Goal: Information Seeking & Learning: Learn about a topic

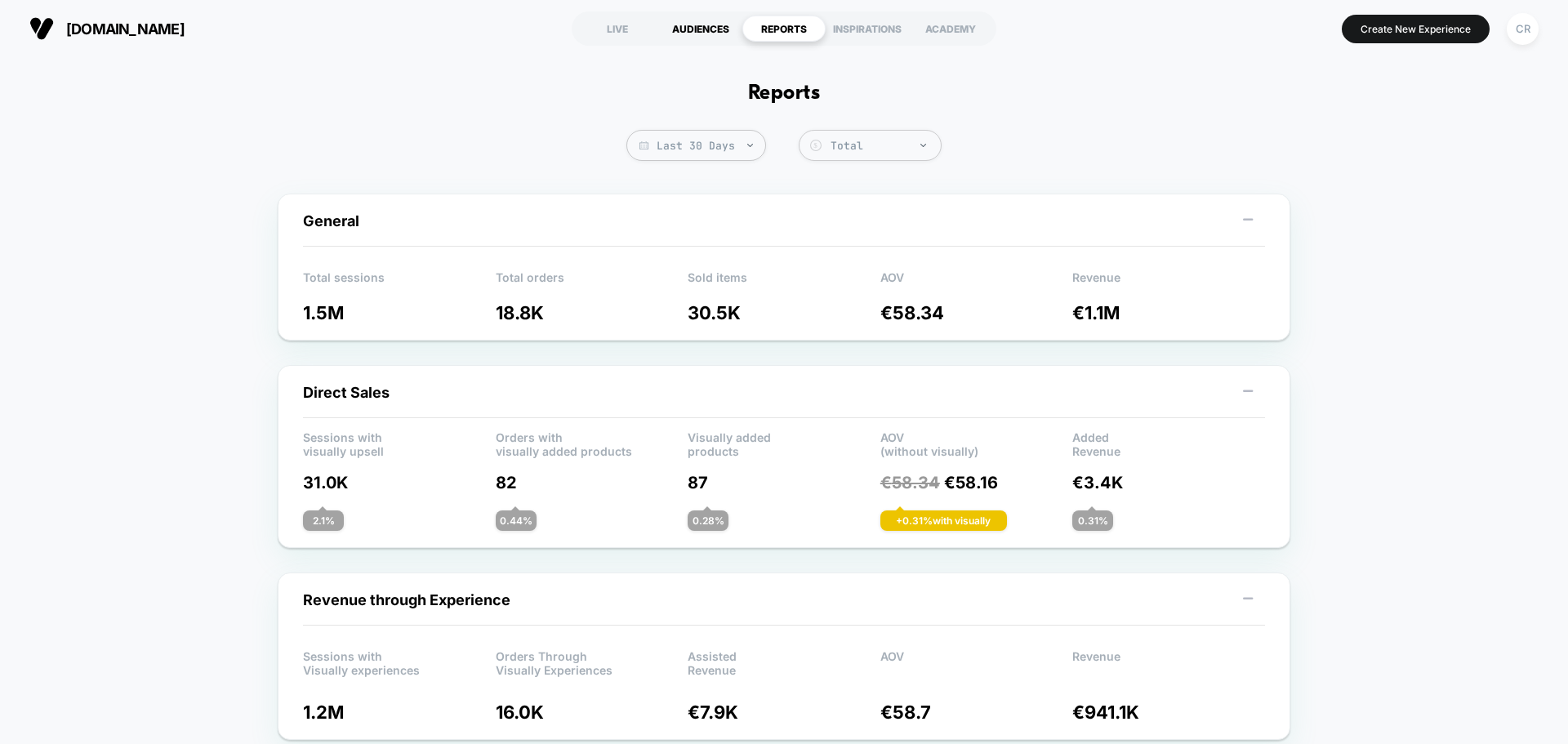
click at [668, 32] on div "AUDIENCES" at bounding box center [700, 28] width 84 height 26
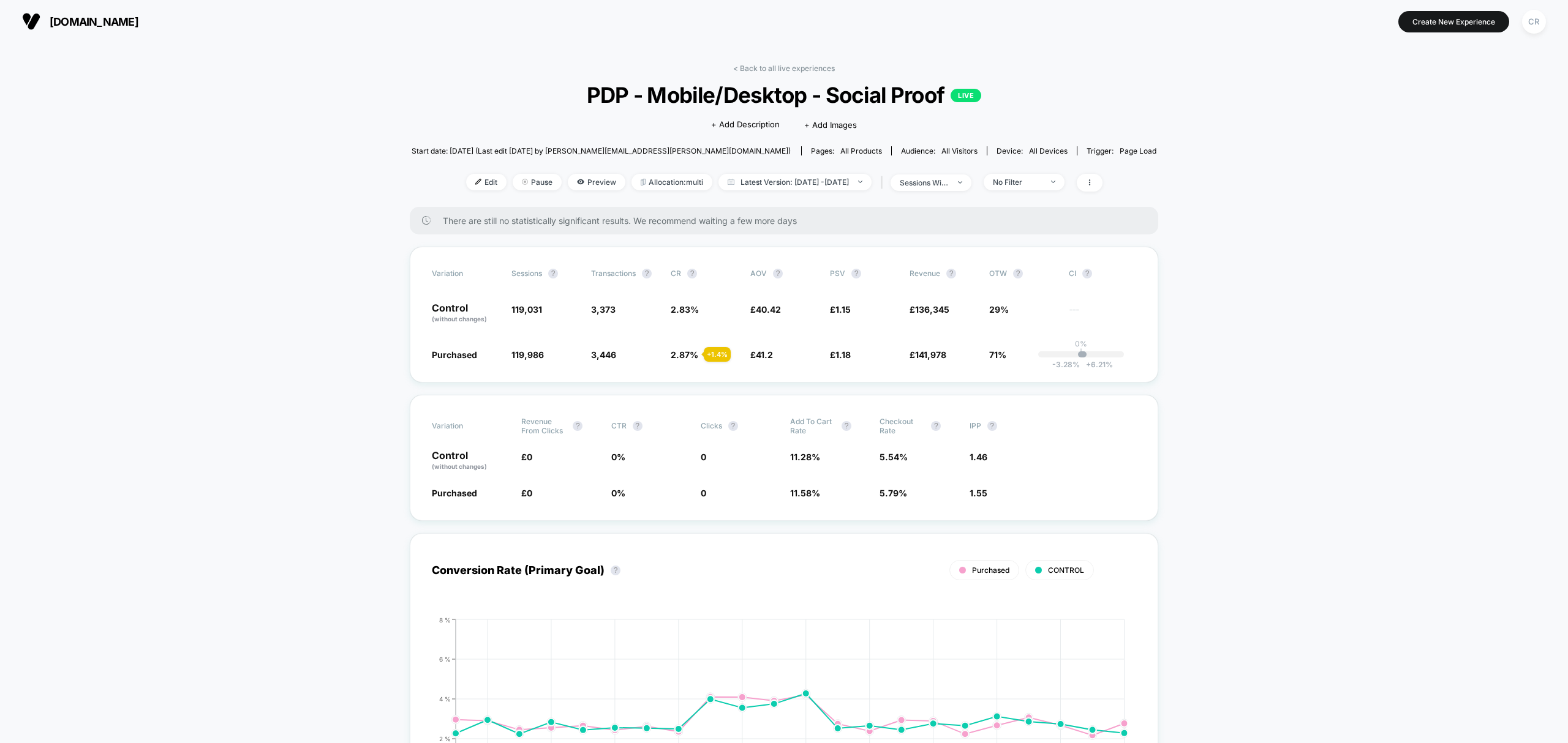
click at [105, 13] on button "[DOMAIN_NAME]" at bounding box center [81, 21] width 124 height 20
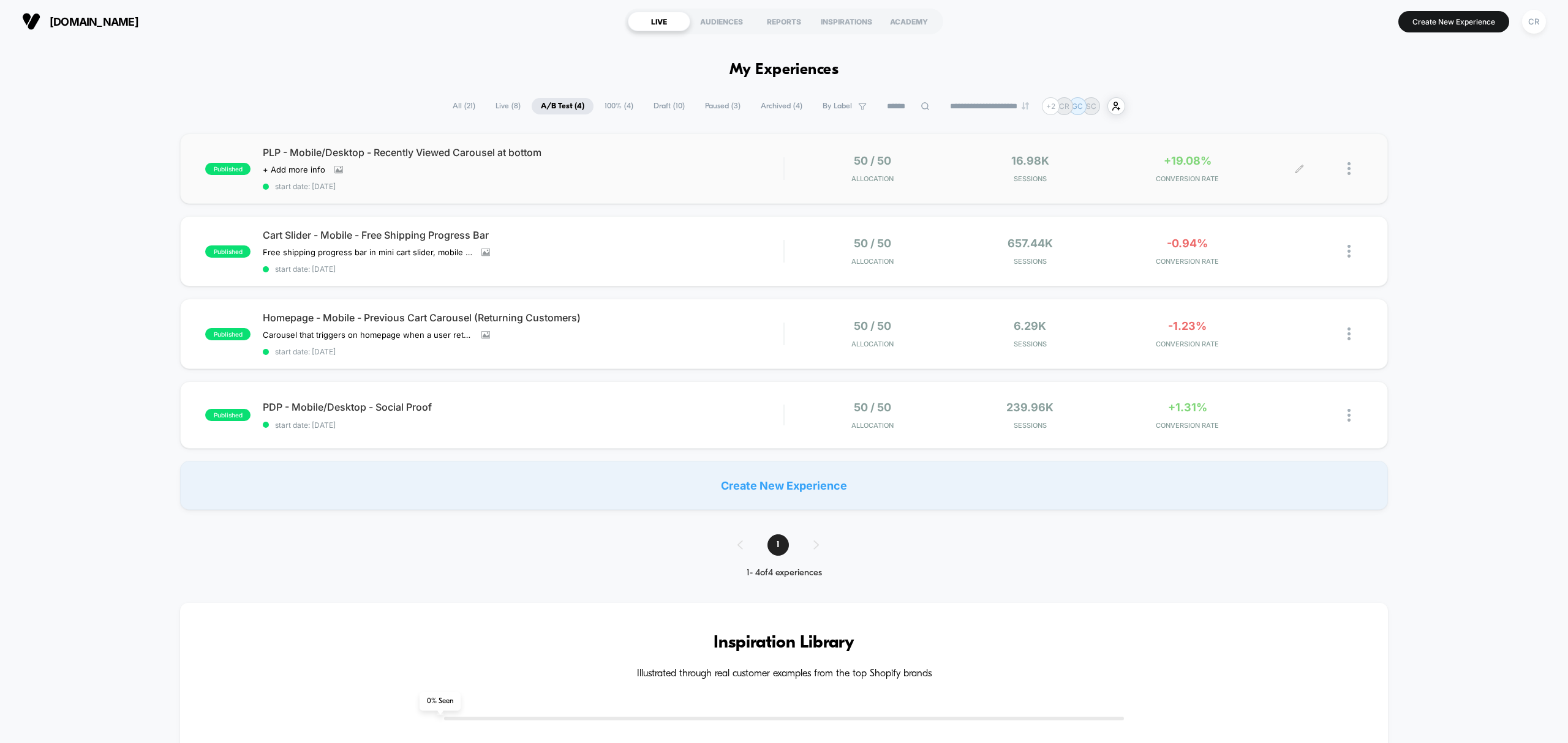
click at [1178, 157] on span "+19.08%" at bounding box center [1187, 160] width 48 height 13
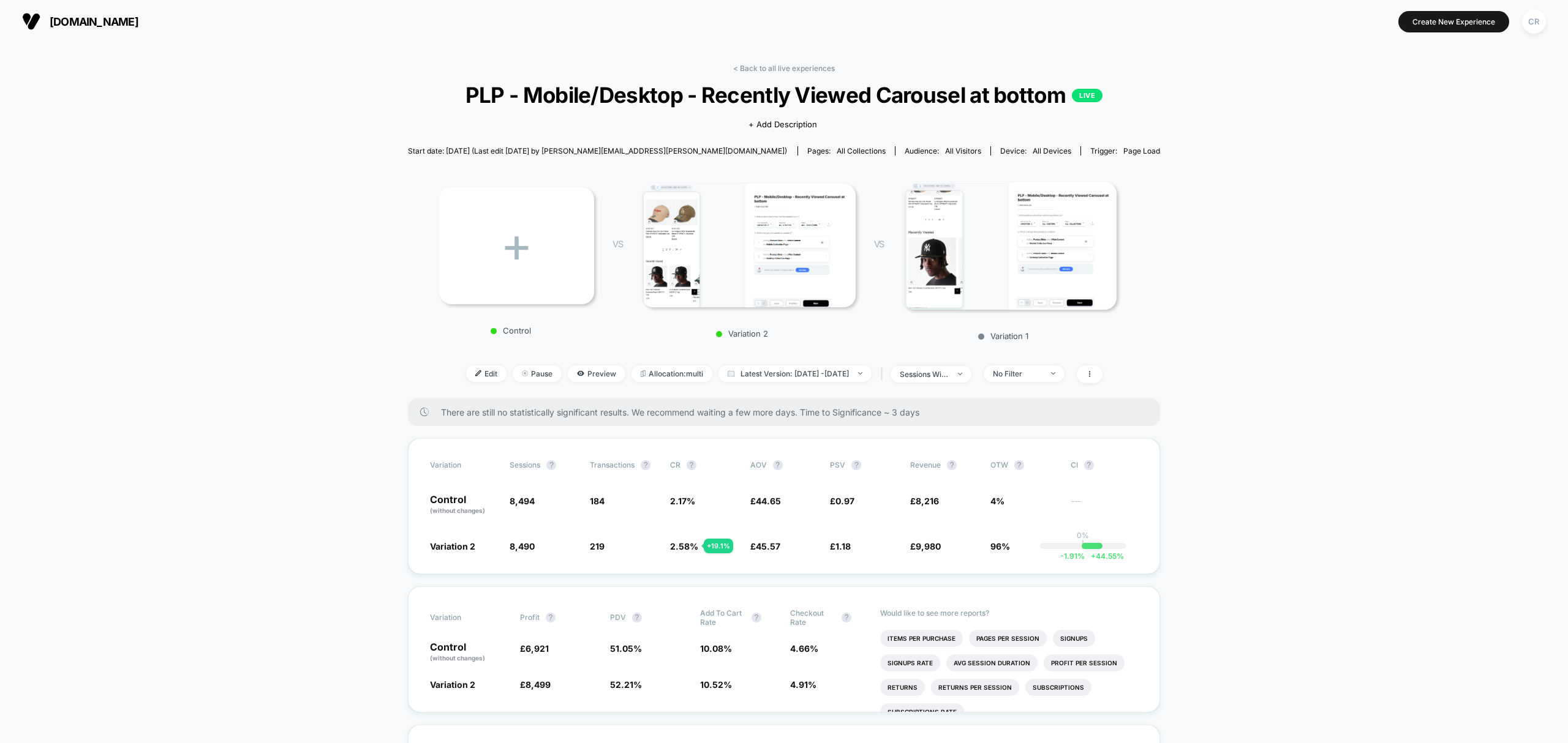
click at [100, 21] on span "[DOMAIN_NAME]" at bounding box center [94, 22] width 89 height 13
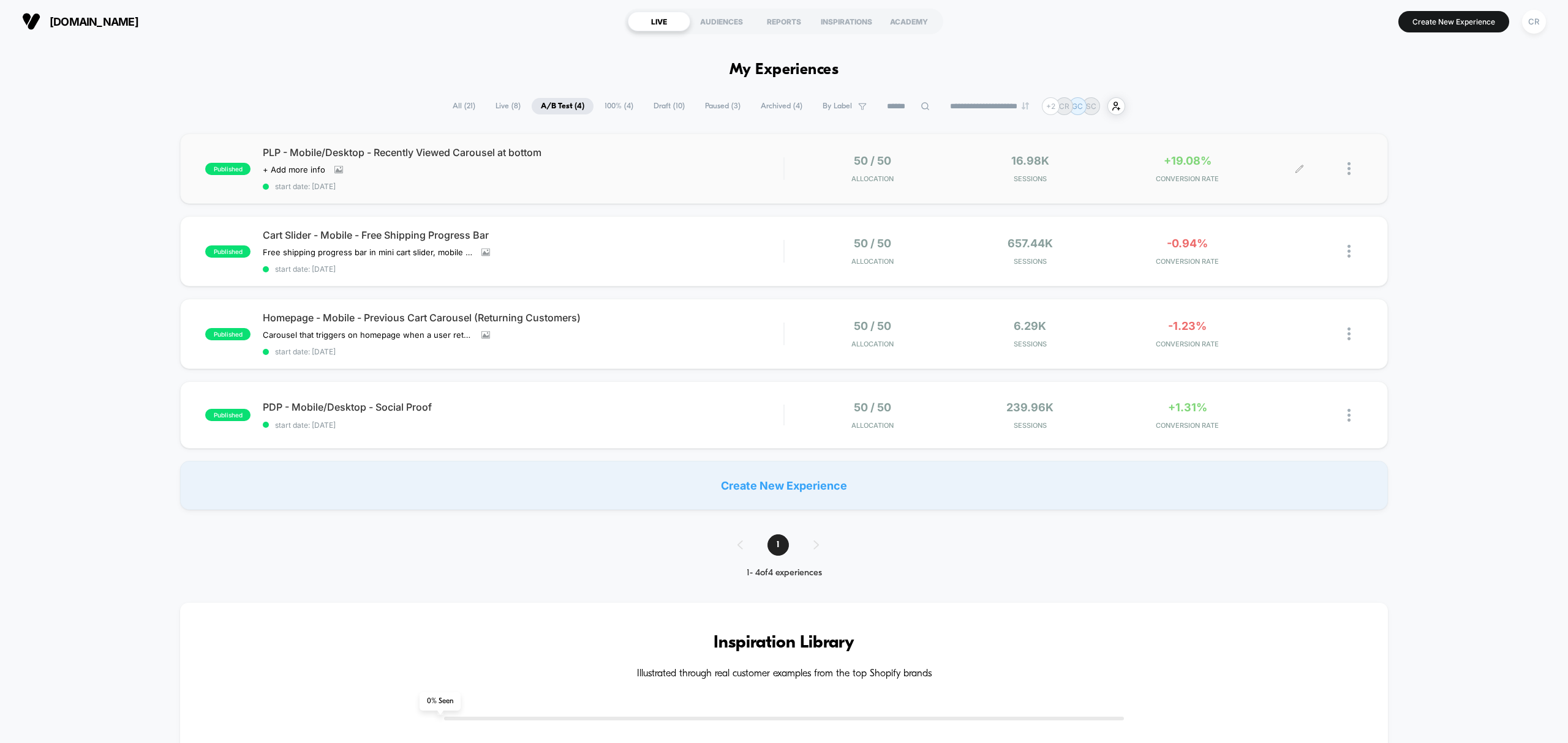
click at [1181, 172] on div "+19.08% CONVERSION RATE" at bounding box center [1187, 168] width 151 height 29
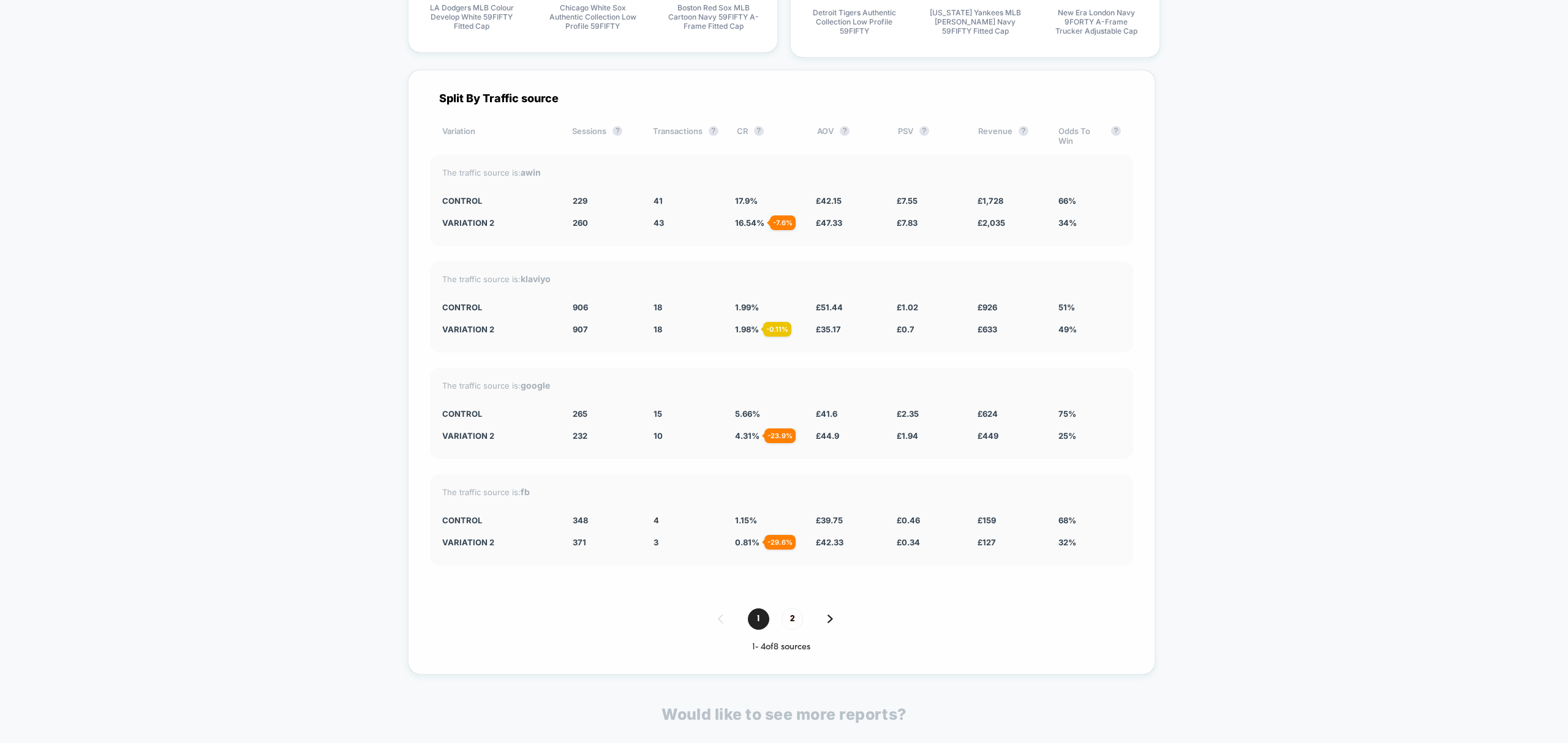
scroll to position [3999, 0]
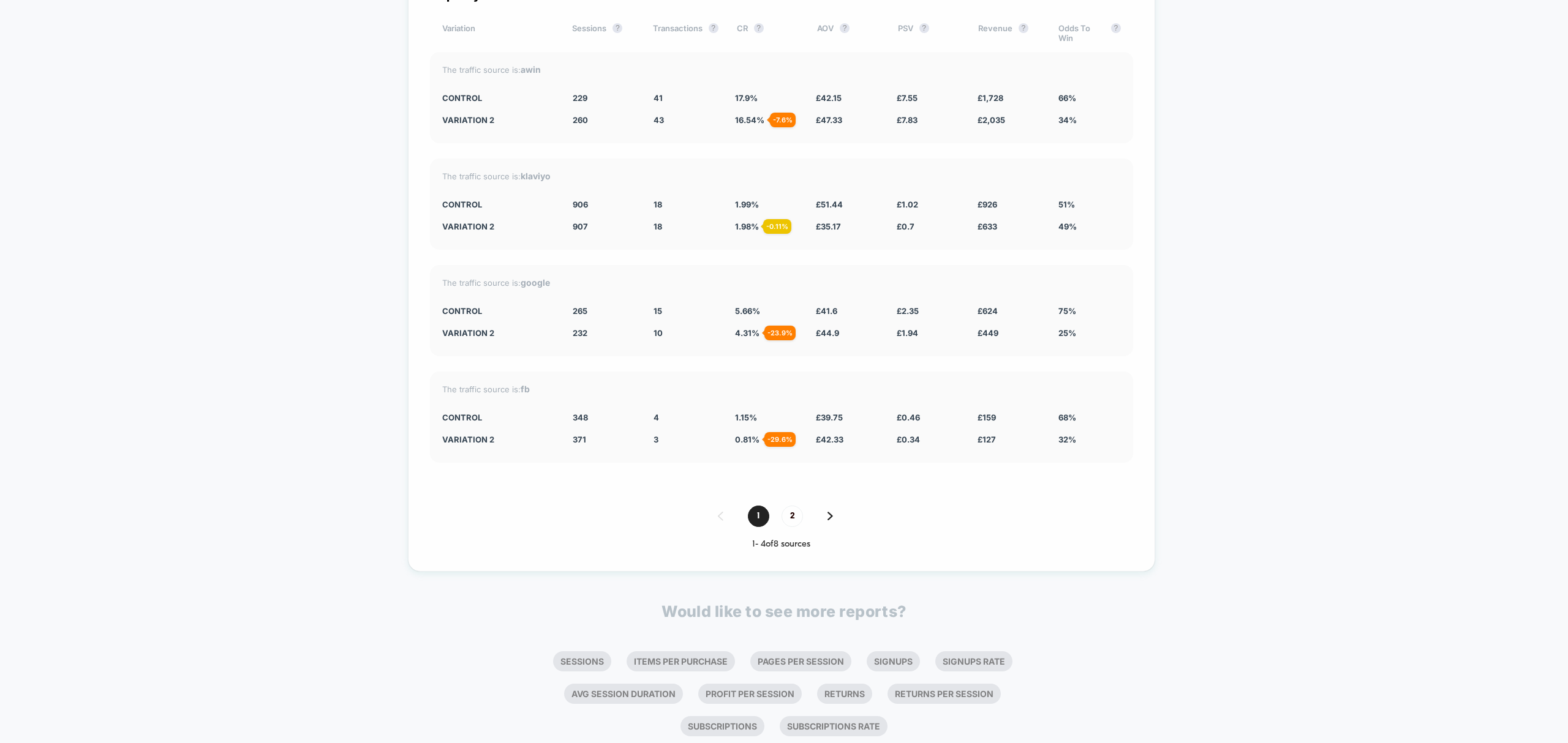
click at [828, 520] on img at bounding box center [830, 516] width 6 height 8
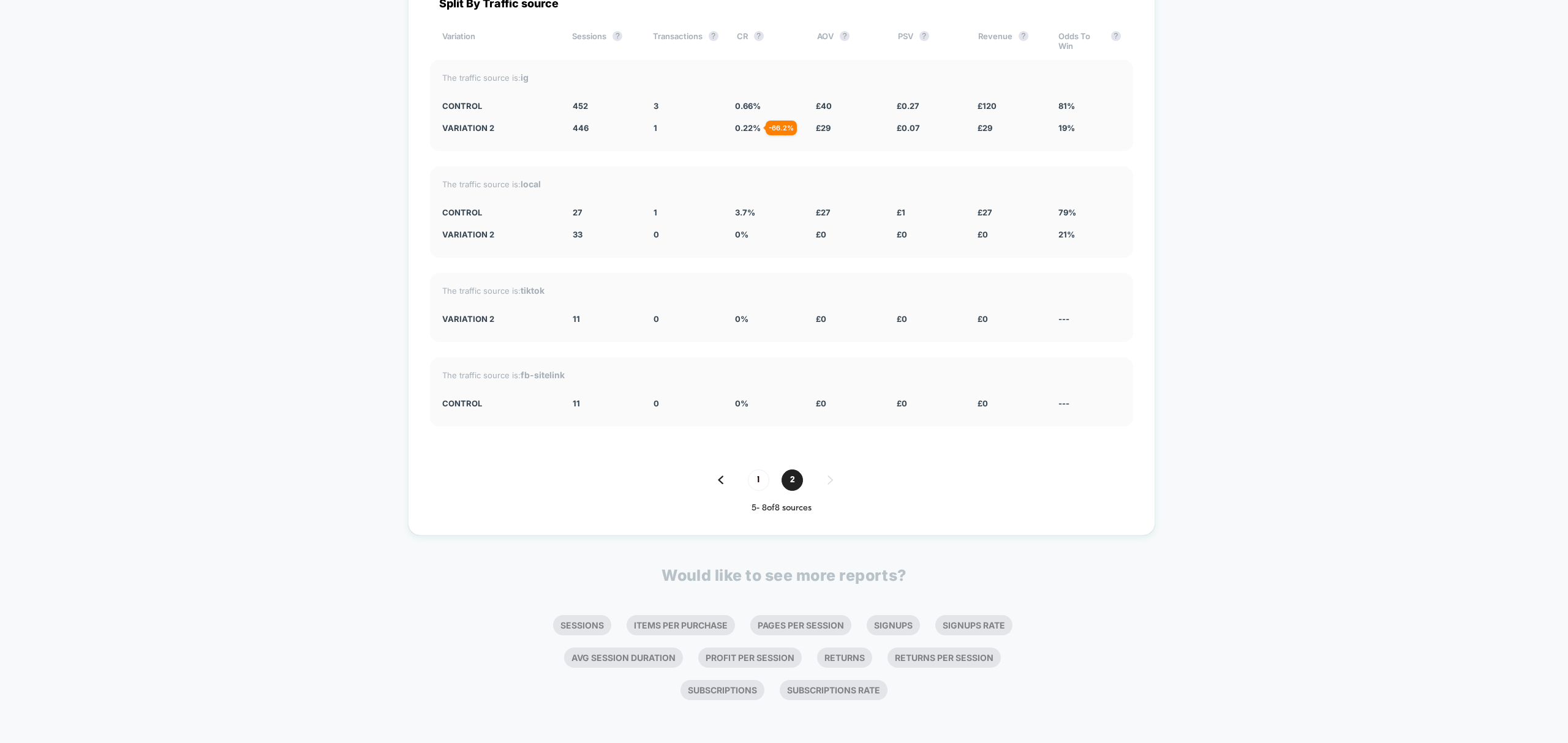
drag, startPoint x: 759, startPoint y: 488, endPoint x: 800, endPoint y: 578, distance: 98.9
click at [755, 486] on span "1" at bounding box center [759, 480] width 22 height 22
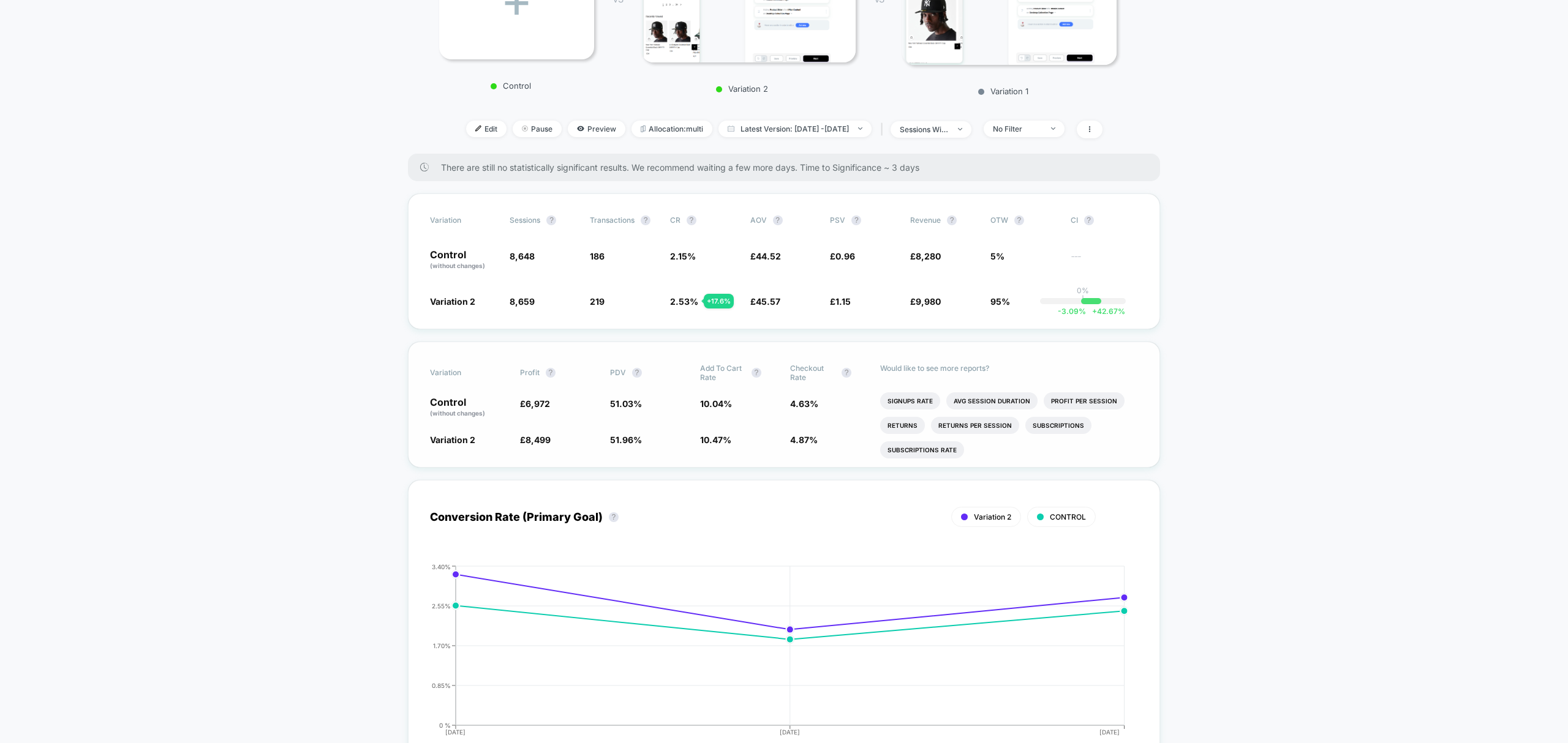
scroll to position [20, 0]
drag, startPoint x: 419, startPoint y: 266, endPoint x: 853, endPoint y: 295, distance: 435.0
click at [853, 296] on div "Variation Sessions ? Transactions ? CR ? AOV ? PSV ? Revenue ? OTW ? CI ? Contr…" at bounding box center [784, 261] width 753 height 136
click at [1036, 307] on span "95%" at bounding box center [1024, 301] width 68 height 12
drag, startPoint x: 405, startPoint y: 275, endPoint x: 1042, endPoint y: 321, distance: 638.7
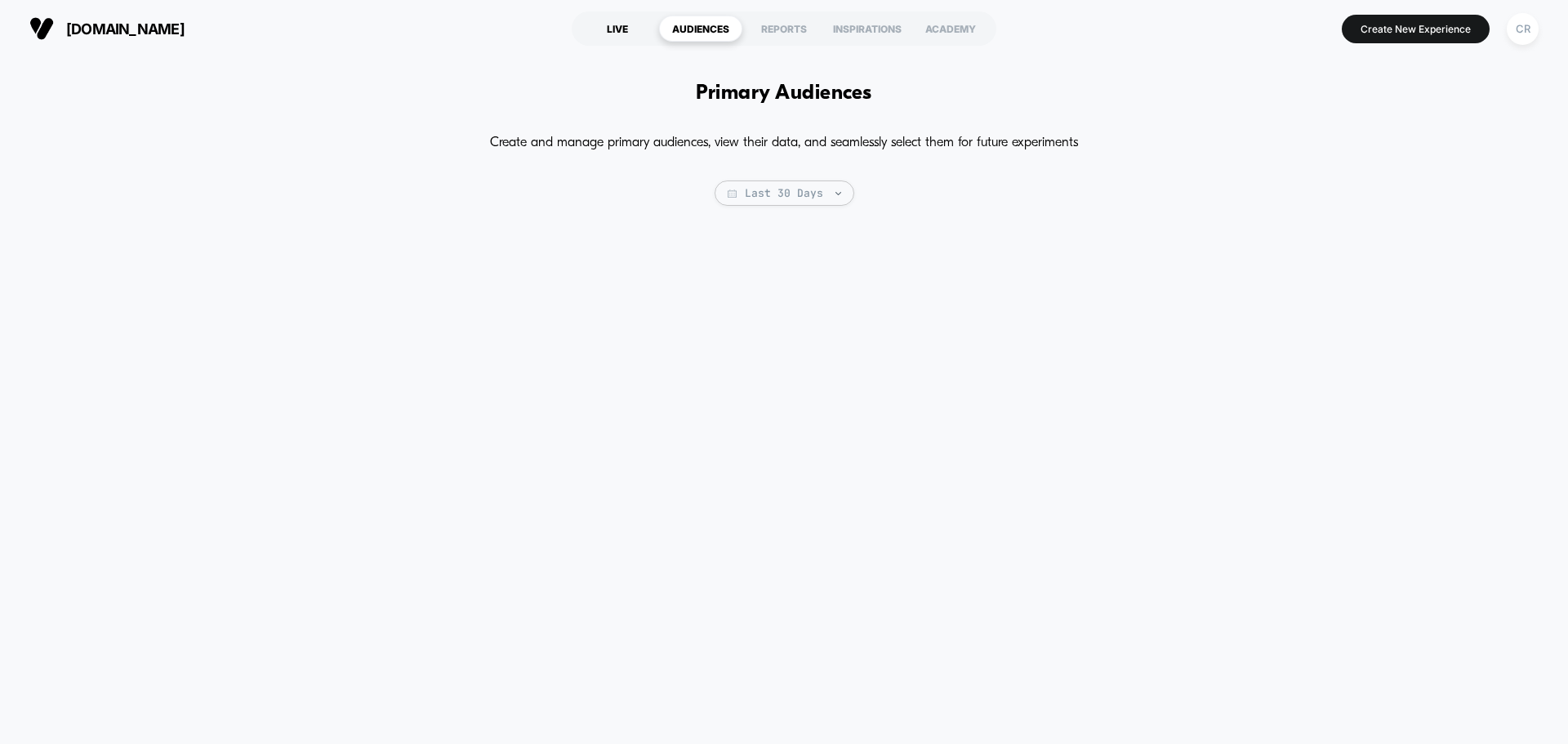
click at [616, 27] on div "LIVE" at bounding box center [617, 28] width 84 height 26
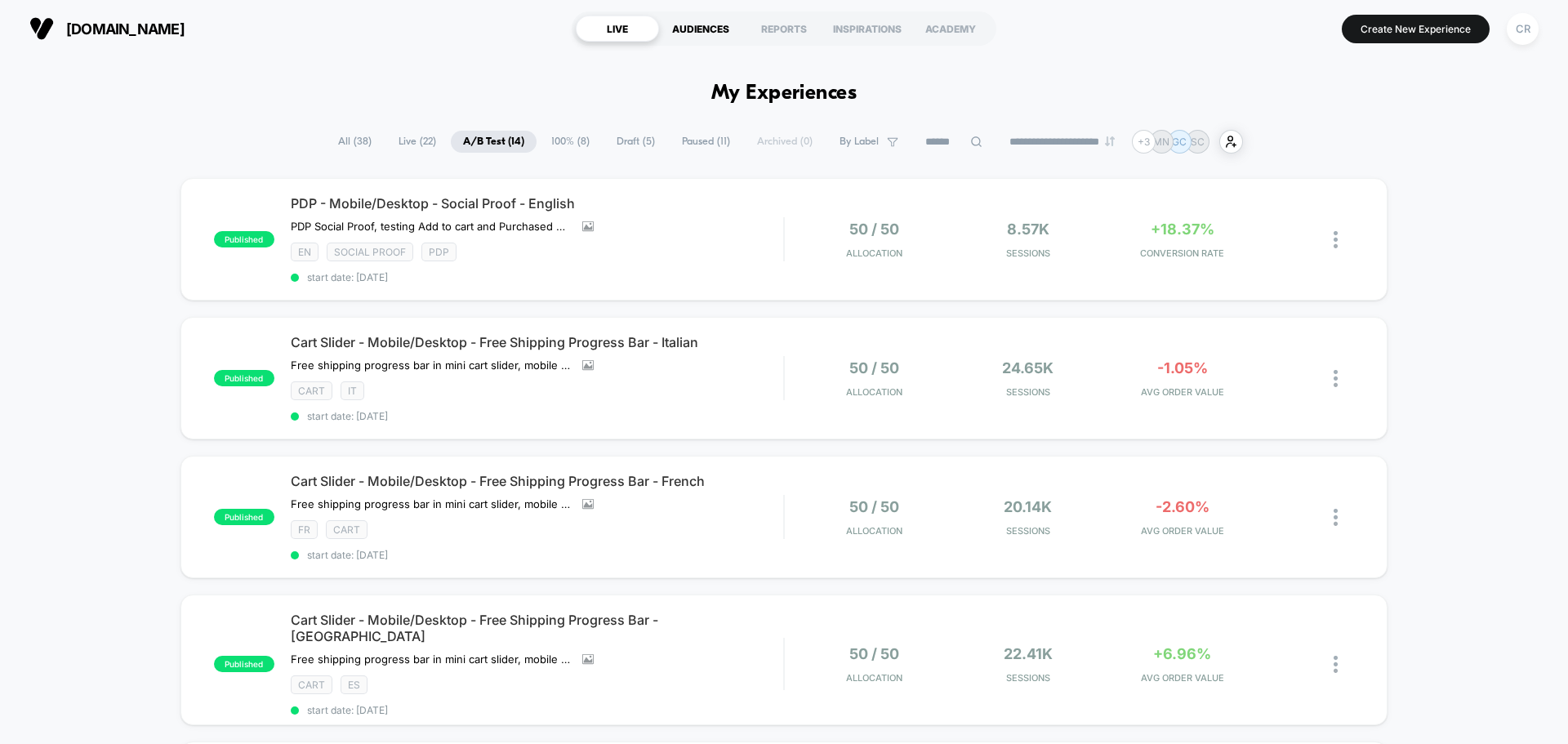
click at [741, 29] on div "AUDIENCES" at bounding box center [700, 28] width 84 height 26
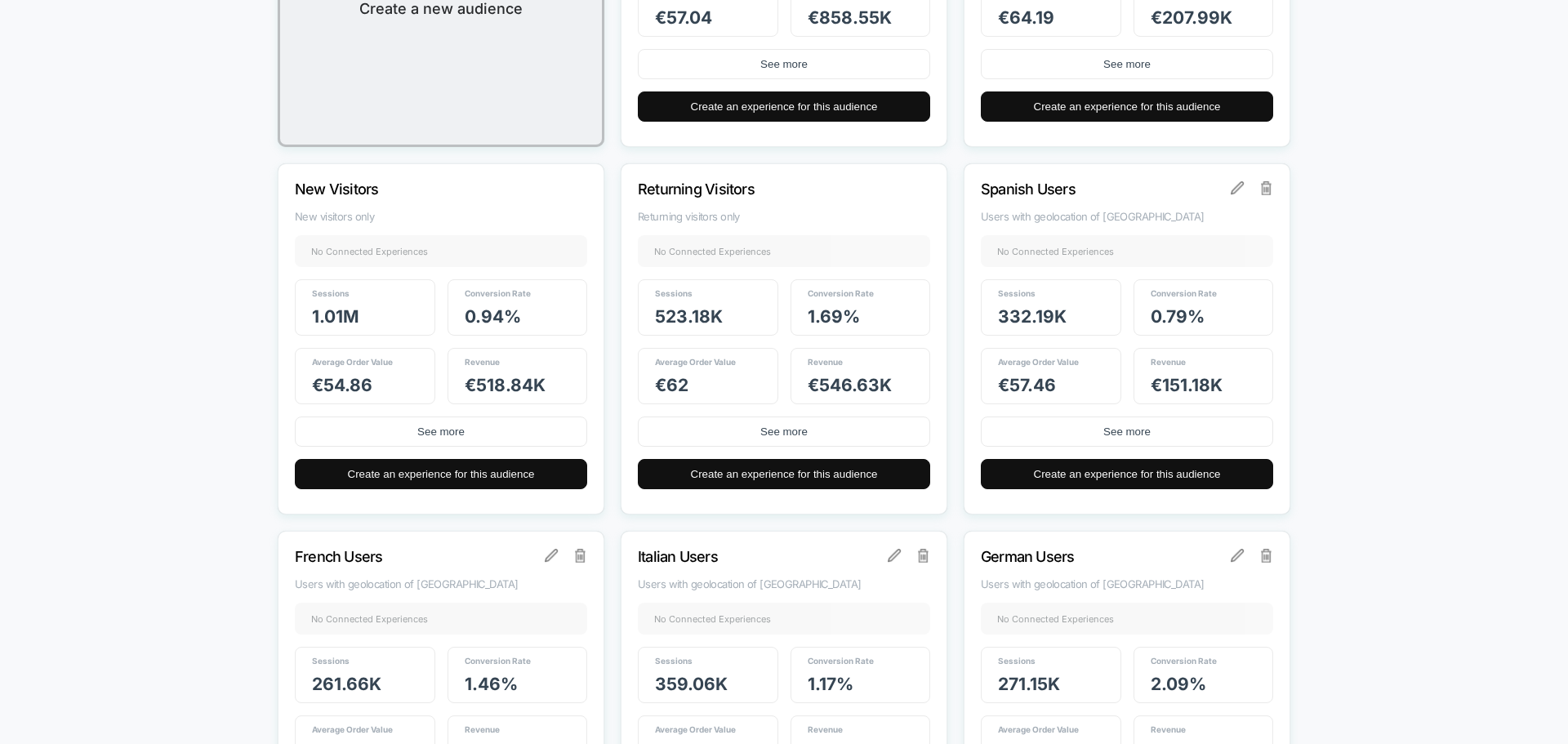
scroll to position [418, 0]
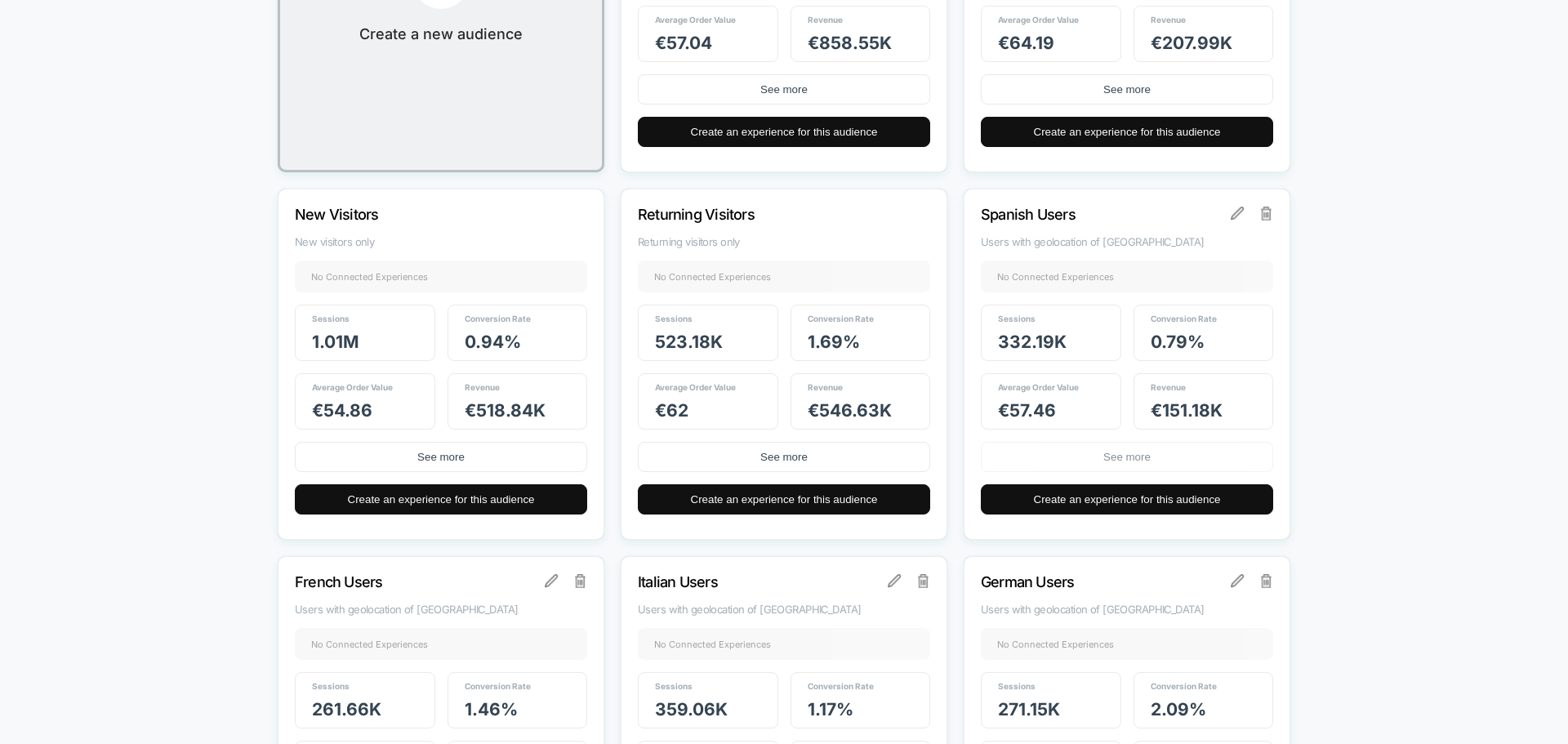
click at [1185, 460] on button "See more" at bounding box center [1127, 456] width 292 height 30
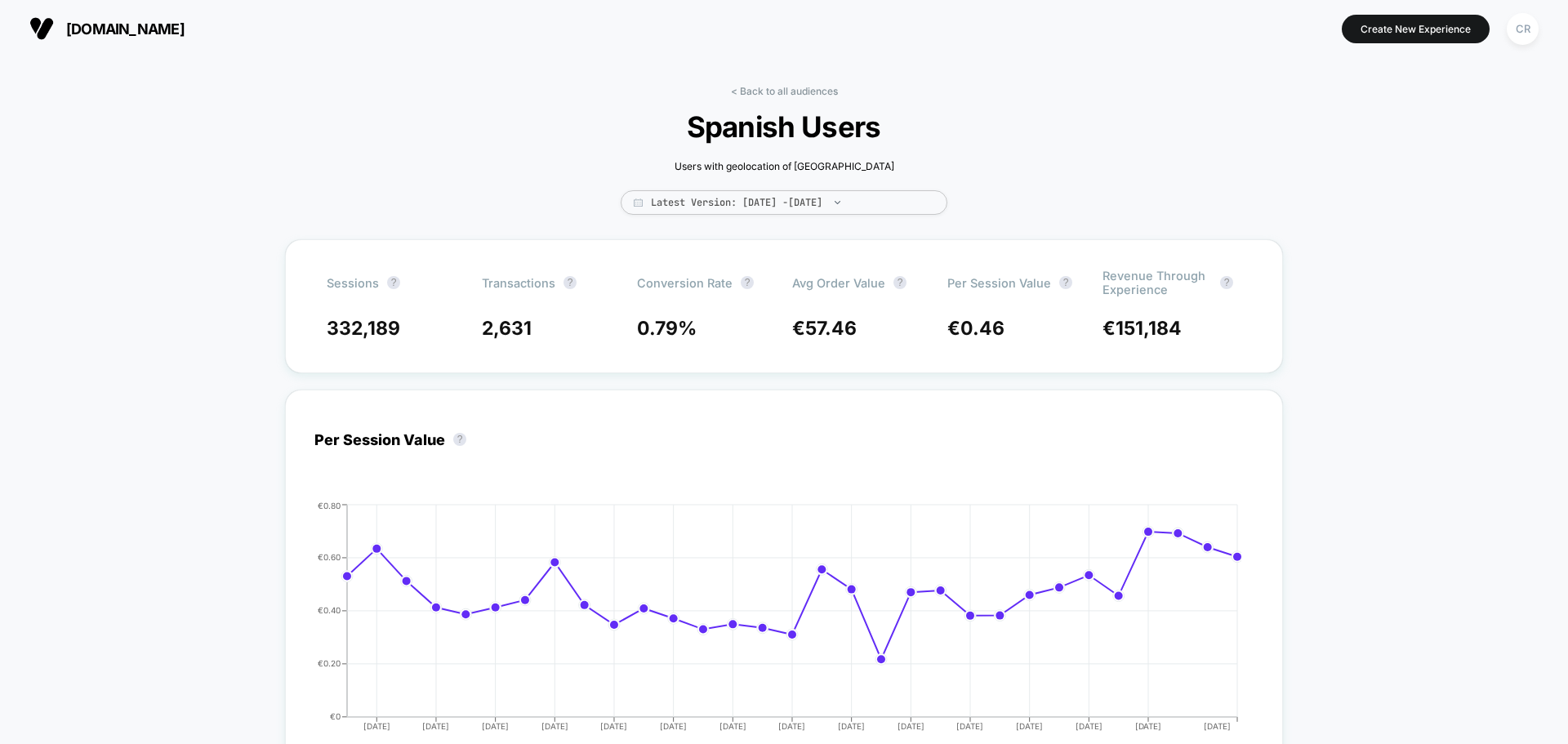
click at [115, 29] on span "neweracap.eu" at bounding box center [125, 29] width 118 height 17
